Goal: Task Accomplishment & Management: Manage account settings

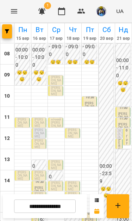
scroll to position [20, 0]
click at [57, 209] on input "**********" at bounding box center [45, 207] width 62 height 14
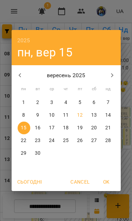
click at [79, 21] on div "2025 пн, вер 15 вересень 2025 пн вт ср чт пт сб нд 1 2 3 4 5 6 7 8 9 10 11 12 1…" at bounding box center [66, 110] width 132 height 221
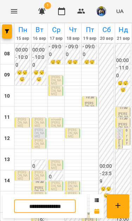
scroll to position [13, 0]
click at [64, 209] on input "**********" at bounding box center [45, 207] width 62 height 14
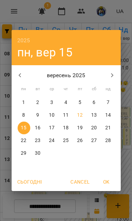
click at [110, 70] on button "button" at bounding box center [112, 75] width 17 height 17
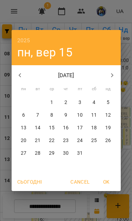
click at [22, 75] on icon "button" at bounding box center [20, 75] width 8 height 8
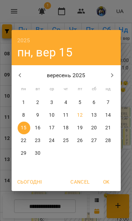
click at [77, 115] on span "12" at bounding box center [80, 115] width 13 height 7
type input "**********"
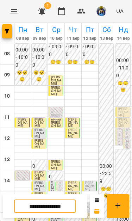
scroll to position [78, 0]
click at [91, 202] on span "Васильков Рон" at bounding box center [90, 207] width 10 height 10
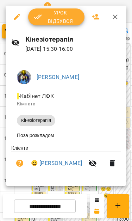
click at [61, 20] on span "Урок відбувся" at bounding box center [56, 16] width 45 height 17
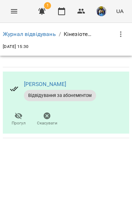
click at [17, 16] on button "Menu" at bounding box center [14, 11] width 17 height 17
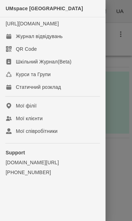
click at [59, 40] on div "Журнал відвідувань" at bounding box center [39, 36] width 47 height 7
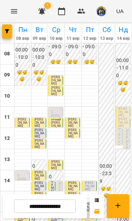
scroll to position [73, 0]
click at [92, 213] on span "[PERSON_NAME]" at bounding box center [90, 218] width 10 height 10
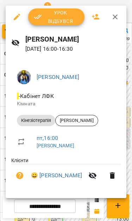
click at [64, 19] on span "Урок відбувся" at bounding box center [56, 16] width 45 height 17
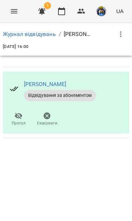
click at [9, 14] on button "Menu" at bounding box center [14, 11] width 17 height 17
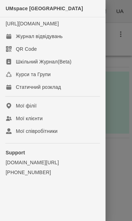
click at [63, 40] on div "Журнал відвідувань" at bounding box center [39, 36] width 47 height 7
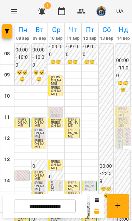
scroll to position [65, 0]
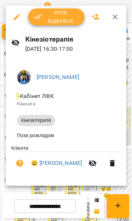
click at [64, 22] on span "Урок відбувся" at bounding box center [56, 16] width 45 height 17
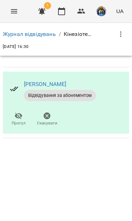
click at [7, 12] on button "Menu" at bounding box center [14, 11] width 17 height 17
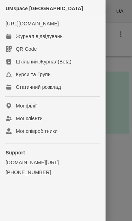
click at [38, 43] on link "Журнал відвідувань" at bounding box center [52, 36] width 105 height 13
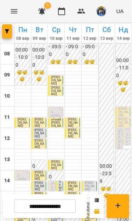
scroll to position [43, 0]
click at [69, 206] on input "**********" at bounding box center [45, 207] width 62 height 14
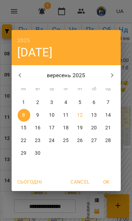
click at [23, 128] on p "15" at bounding box center [24, 127] width 6 height 7
type input "**********"
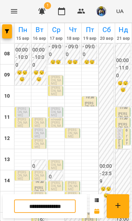
scroll to position [35, 0]
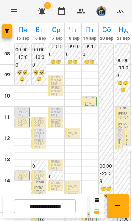
scroll to position [64, 0]
